Goal: Task Accomplishment & Management: Complete application form

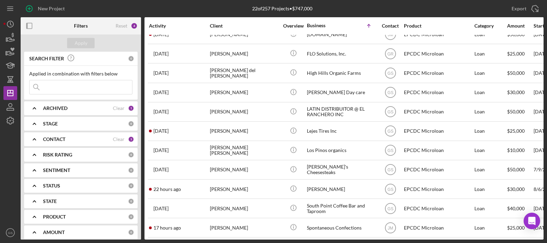
scroll to position [203, 0]
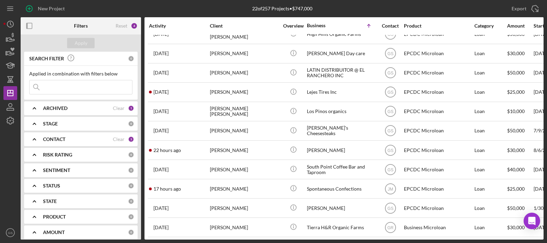
click at [330, 181] on div "Spontaneous Confections" at bounding box center [341, 188] width 69 height 18
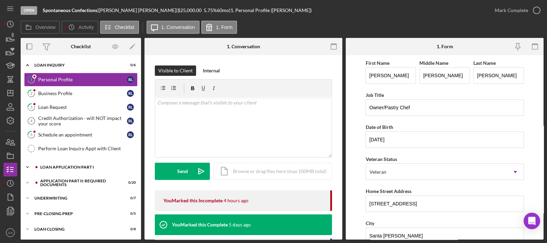
click at [95, 165] on div "Loan Application Part I" at bounding box center [86, 167] width 92 height 4
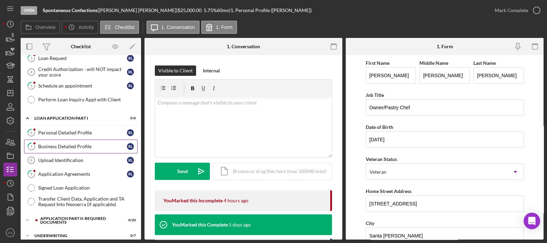
scroll to position [50, 0]
click at [96, 160] on div "Upload Identification" at bounding box center [82, 160] width 89 height 6
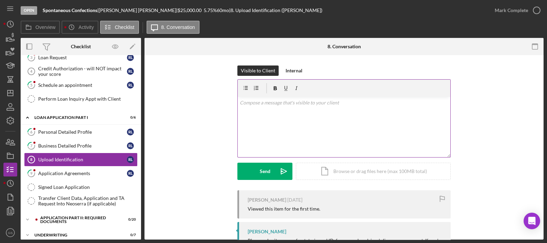
click at [284, 99] on p at bounding box center [344, 103] width 209 height 8
click at [279, 174] on icon "Icon/icon-invite-send" at bounding box center [283, 171] width 17 height 17
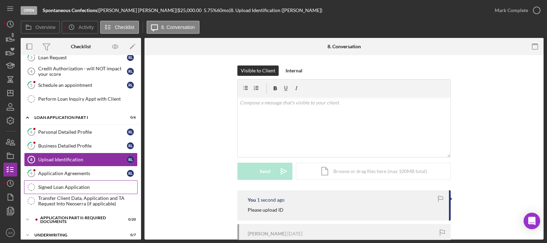
scroll to position [98, 0]
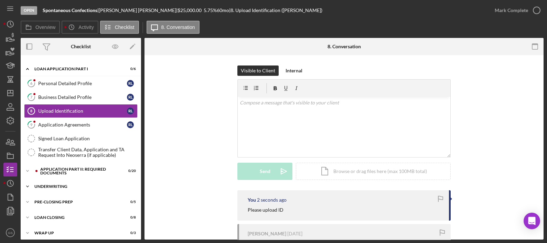
click at [76, 184] on div "Underwriting" at bounding box center [83, 186] width 98 height 4
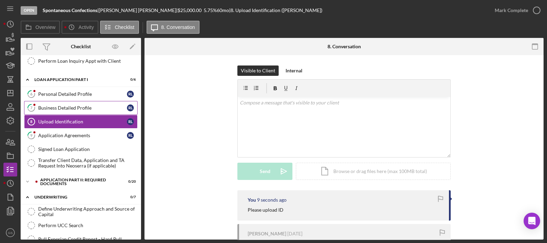
scroll to position [87, 0]
click at [98, 178] on div "Application Part II: Required Documents" at bounding box center [86, 182] width 92 height 8
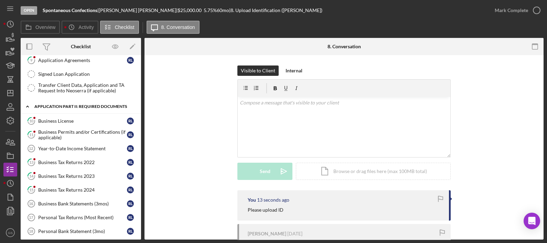
scroll to position [165, 0]
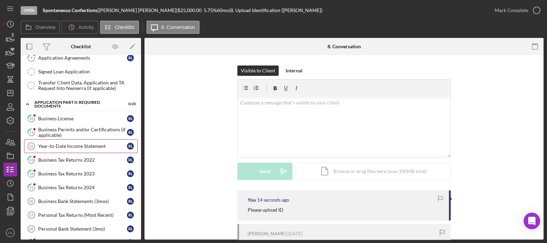
click at [93, 144] on div "Year-to-Date Income Statement" at bounding box center [82, 146] width 89 height 6
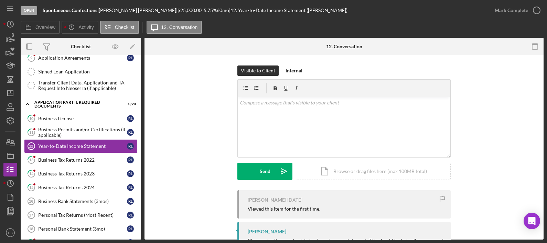
scroll to position [54, 0]
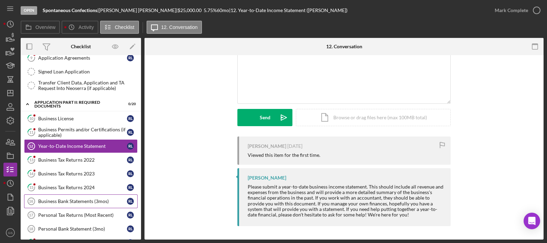
click at [74, 208] on link "Personal Tax Returns (Most Recent) 17 Personal Tax Returns (Most Recent) R L" at bounding box center [81, 215] width 114 height 14
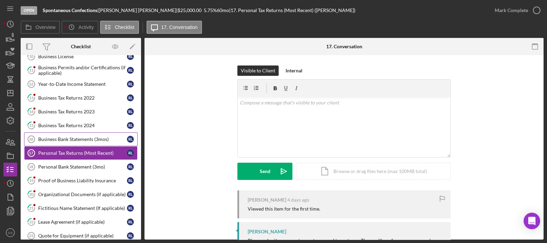
scroll to position [221, 0]
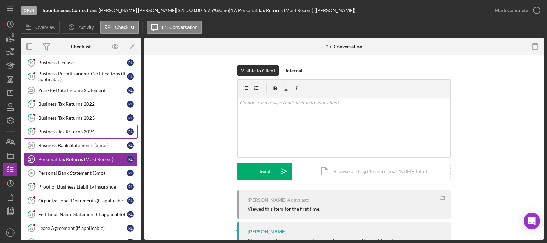
click at [105, 133] on link "15 Business Tax Returns 2024 R L" at bounding box center [81, 132] width 114 height 14
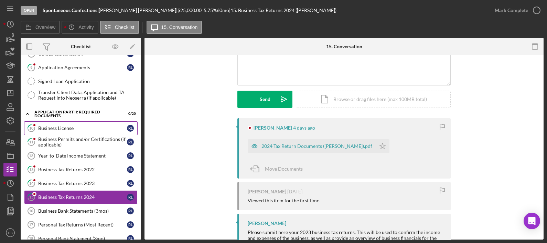
scroll to position [156, 0]
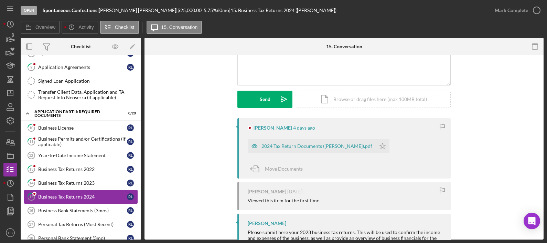
click at [93, 197] on link "15 Business Tax Returns 2024 R L" at bounding box center [81, 197] width 114 height 14
click at [317, 145] on div "2024 Tax Return Documents (Lopez Robert).pdf" at bounding box center [317, 146] width 111 height 6
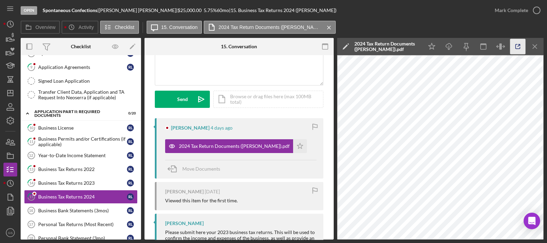
click at [524, 48] on icon "button" at bounding box center [518, 46] width 15 height 15
click at [95, 180] on div "Business Tax Returns 2023" at bounding box center [82, 183] width 89 height 6
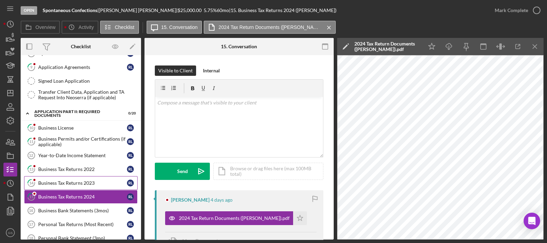
click at [95, 180] on div "Business Tax Returns 2023" at bounding box center [82, 183] width 89 height 6
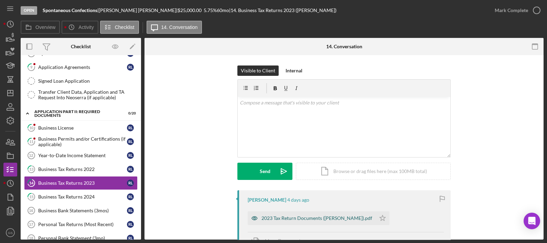
click at [307, 213] on div "2023 Tax Return Documents (Lopez Robert).pdf" at bounding box center [312, 218] width 128 height 14
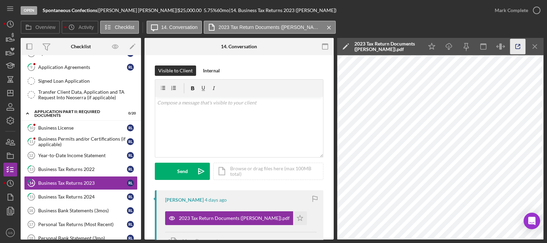
click at [511, 48] on icon "button" at bounding box center [518, 46] width 15 height 15
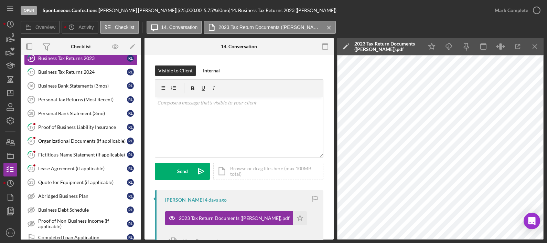
scroll to position [281, 0]
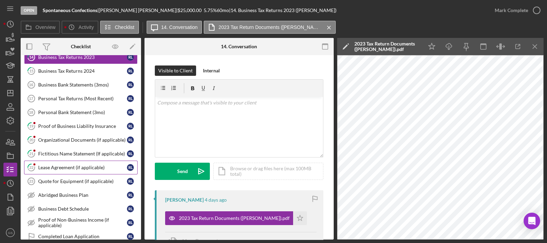
click at [80, 160] on link "22 Lease Agreement (if applicable) R L" at bounding box center [81, 167] width 114 height 14
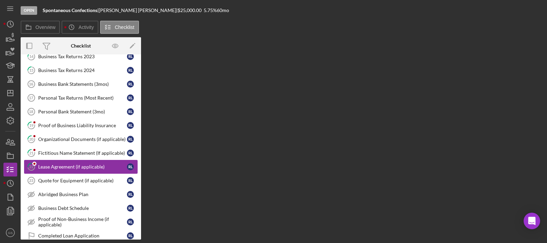
click at [80, 160] on link "22 Lease Agreement (if applicable) R L" at bounding box center [81, 167] width 114 height 14
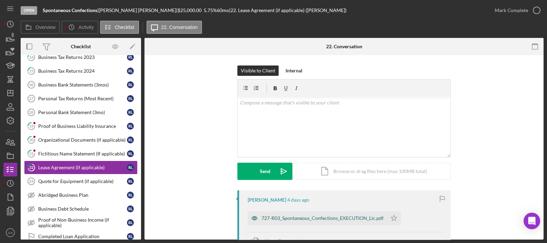
click at [334, 224] on div "727-R03_Spontaneous_Confections_EXECUTION_Lic.pdf" at bounding box center [317, 218] width 139 height 14
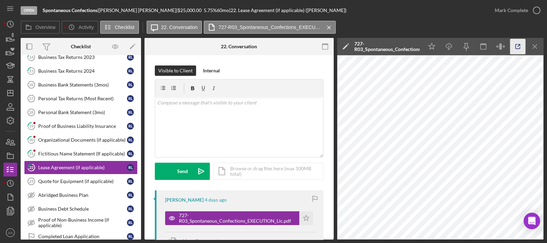
click at [517, 43] on icon "button" at bounding box center [518, 46] width 15 height 15
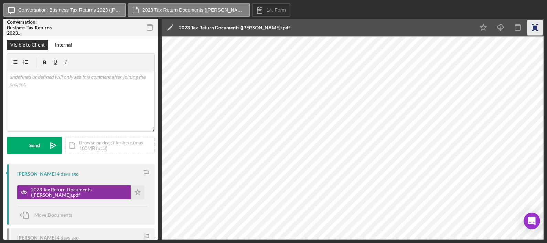
click at [537, 28] on rect "button" at bounding box center [535, 27] width 4 height 4
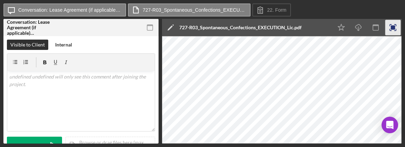
click at [396, 30] on icon "button" at bounding box center [392, 27] width 15 height 15
